Goal: Book appointment/travel/reservation

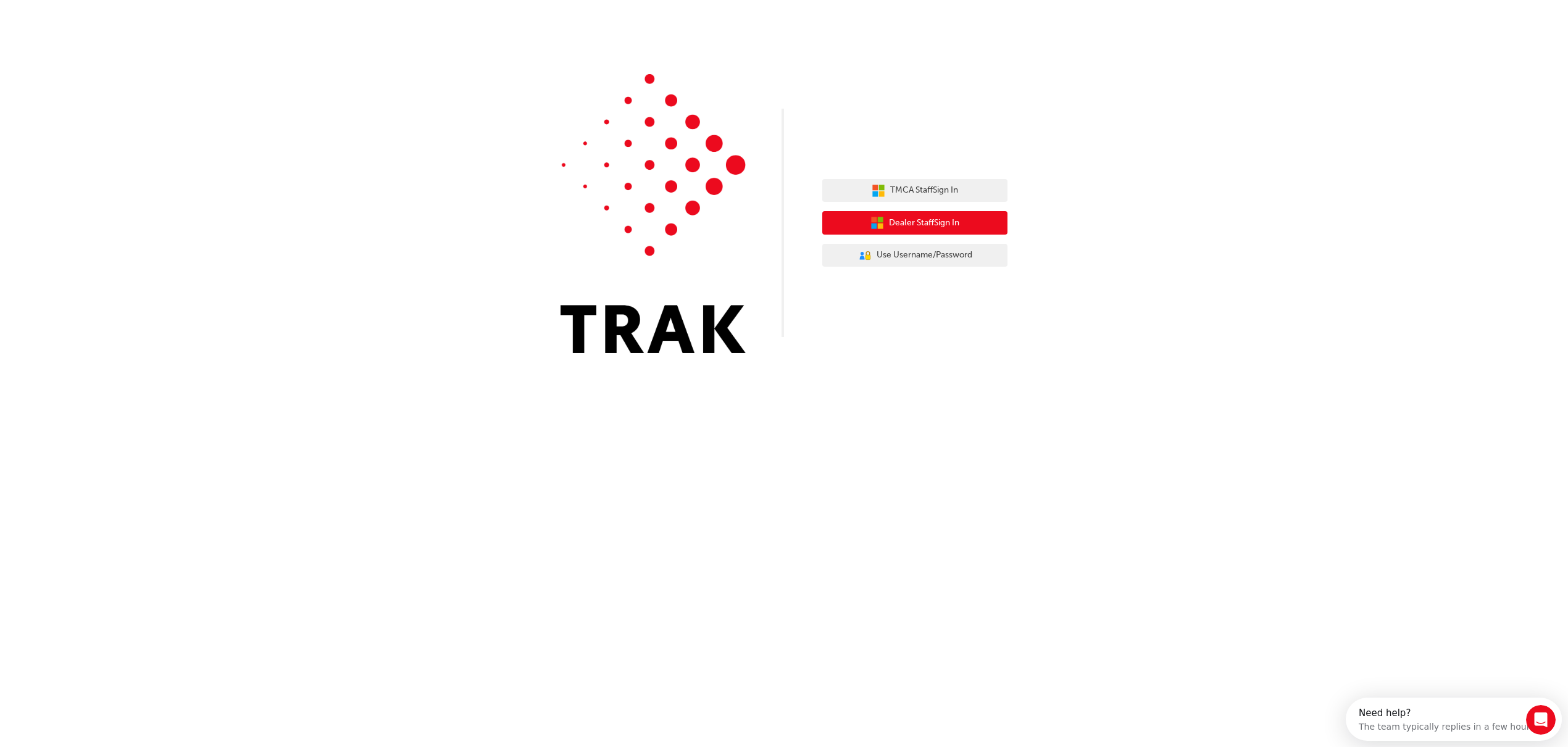
click at [885, 229] on button "Dealer Staff Sign In" at bounding box center [915, 223] width 185 height 24
